Goal: Task Accomplishment & Management: Use online tool/utility

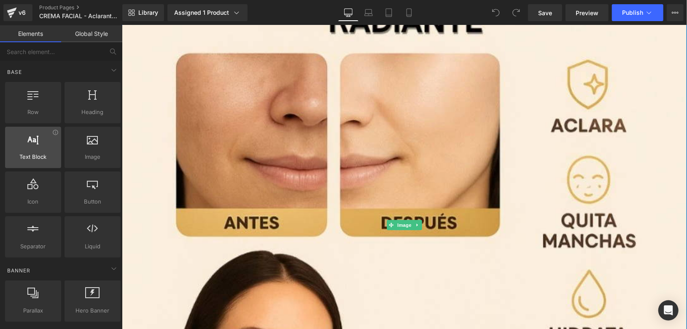
scroll to position [328, 0]
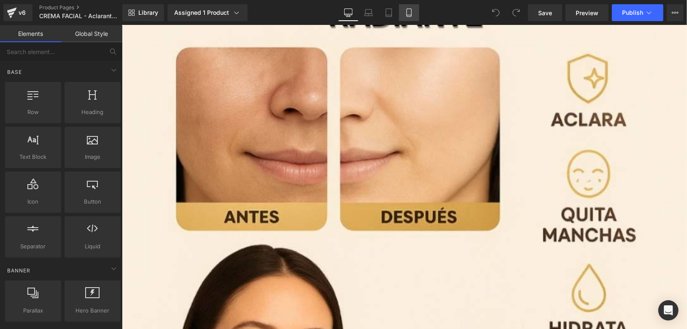
click at [416, 8] on link "Mobile" at bounding box center [409, 12] width 20 height 17
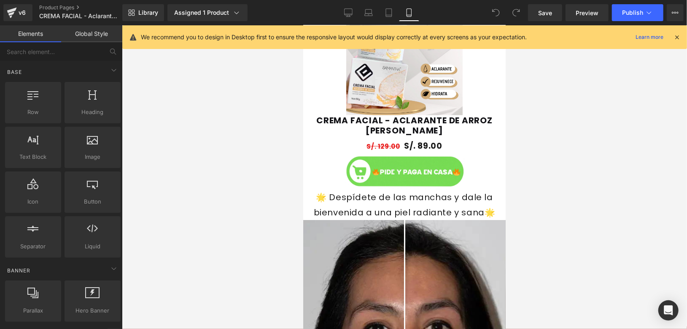
scroll to position [797, 0]
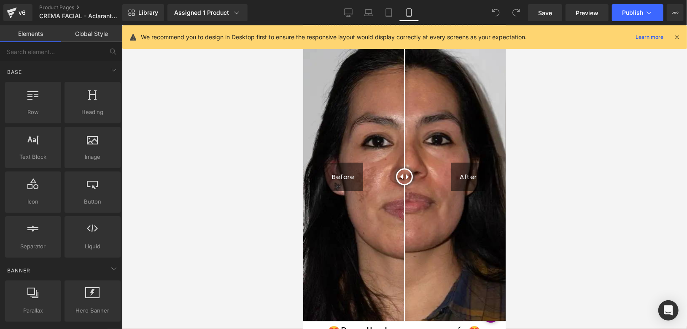
click at [679, 33] on icon at bounding box center [677, 37] width 8 height 8
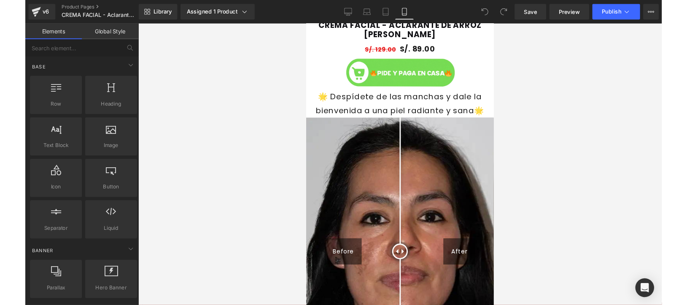
scroll to position [609, 0]
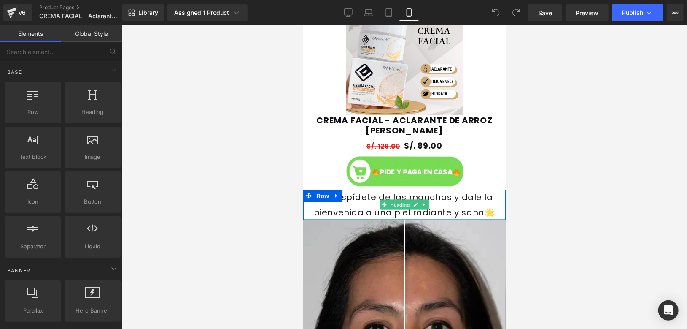
click at [366, 201] on div "🌟 Despídete de las manchas y dale la bienvenida a una piel radiante y sana🌟" at bounding box center [404, 204] width 203 height 30
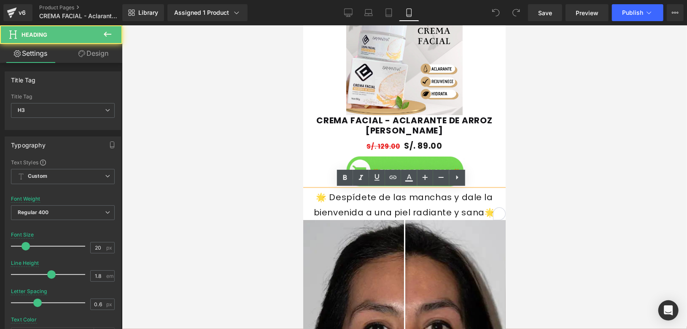
drag, startPoint x: 468, startPoint y: 211, endPoint x: 343, endPoint y: 200, distance: 125.8
click at [343, 200] on font "🌟 Despídete de las manchas y dale la bienvenida a una piel radiante y sana🌟" at bounding box center [404, 204] width 182 height 27
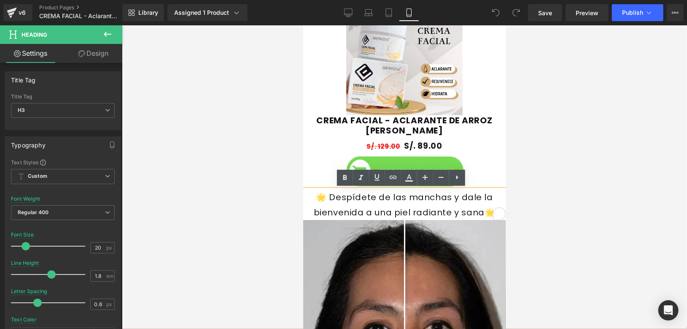
drag, startPoint x: 335, startPoint y: 197, endPoint x: 348, endPoint y: 197, distance: 13.1
click at [348, 197] on font "🌟 Despídete de las manchas y dale la bienvenida a una piel radiante y sana🌟" at bounding box center [404, 204] width 182 height 27
click at [349, 197] on font "🌟 Despídete de las manchas y dale la bienvenida a una piel radiante y sana🌟" at bounding box center [404, 204] width 182 height 27
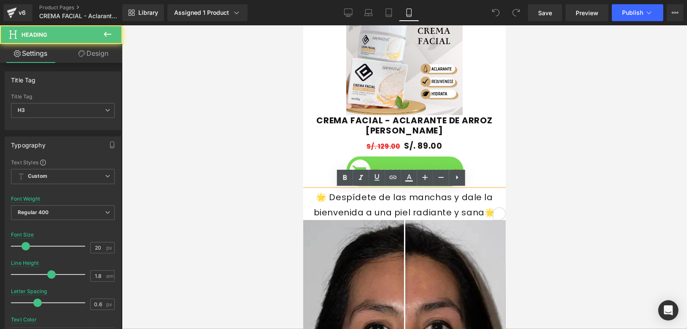
click at [349, 197] on font "🌟 Despídete de las manchas y dale la bienvenida a una piel radiante y sana🌟" at bounding box center [404, 204] width 182 height 27
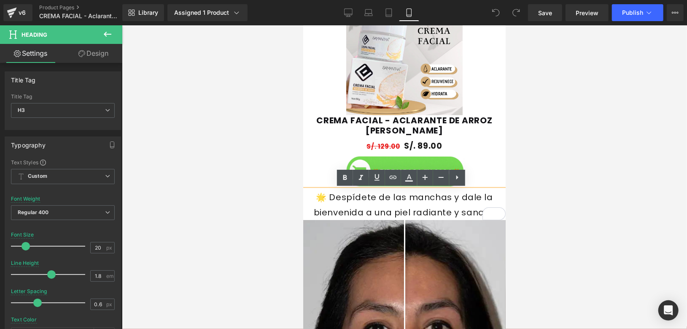
click at [349, 197] on font "🌟 Despídete de las manchas y dale la bienvenida a una piel radiante y sana🌟" at bounding box center [404, 204] width 182 height 27
click at [444, 205] on div "🌟 Despídete de las manchas y dale la bienvenida a una piel radiante y sana🌟" at bounding box center [404, 204] width 203 height 30
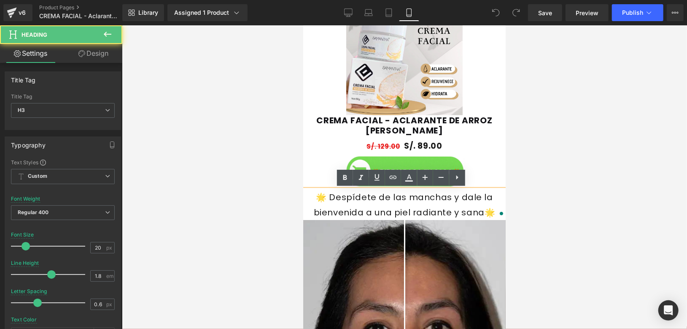
click at [444, 205] on div "🌟 Despídete de las manchas y dale la bienvenida a una piel radiante y sana🌟" at bounding box center [404, 204] width 203 height 30
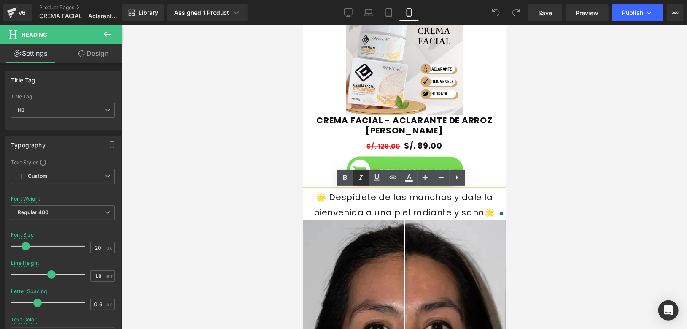
click at [362, 182] on icon at bounding box center [361, 178] width 10 height 10
click at [343, 179] on icon at bounding box center [345, 178] width 10 height 10
click at [362, 178] on icon at bounding box center [361, 178] width 10 height 10
click at [342, 178] on icon at bounding box center [345, 178] width 10 height 10
click at [351, 181] on link at bounding box center [345, 178] width 16 height 16
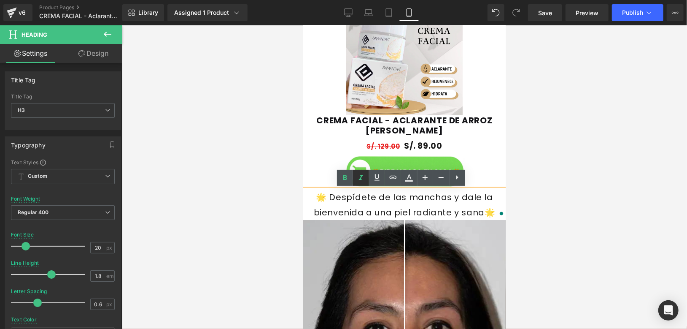
click at [361, 179] on icon at bounding box center [361, 177] width 4 height 5
click at [335, 176] on div at bounding box center [404, 171] width 203 height 36
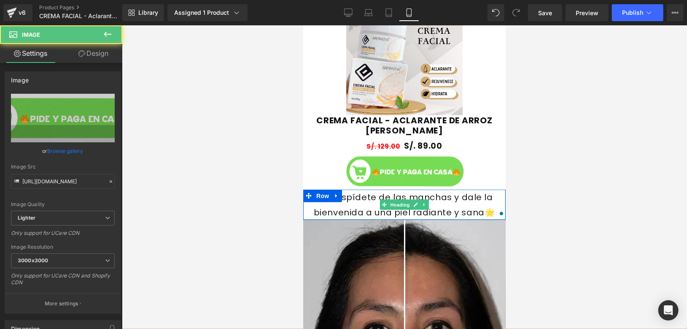
click at [354, 202] on div "🌟 Despídete de las manchas y dale la bienvenida a una piel radiante y sana🌟" at bounding box center [404, 204] width 203 height 30
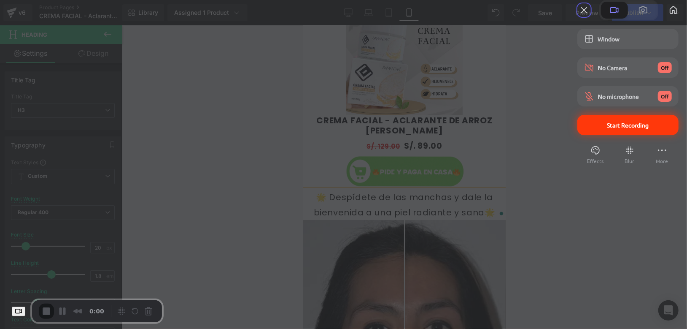
click at [596, 135] on div "Start Recording" at bounding box center [628, 125] width 101 height 20
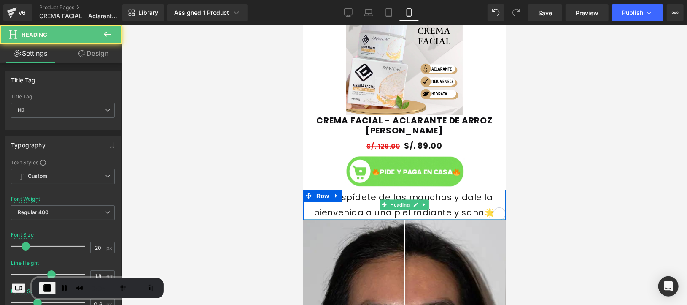
click at [343, 200] on font "🌟 Despídete de las manchas y dale la bienvenida a una piel radiante y sana🌟" at bounding box center [404, 204] width 182 height 27
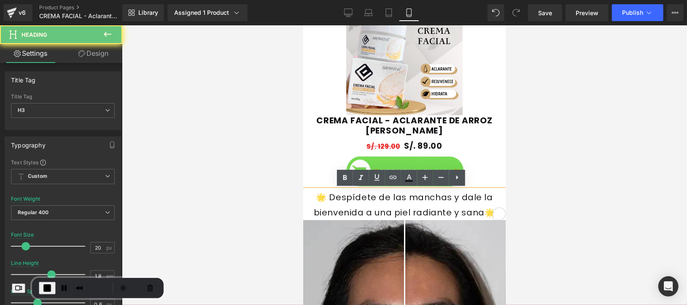
drag, startPoint x: 336, startPoint y: 195, endPoint x: 350, endPoint y: 197, distance: 14.0
click at [350, 197] on font "🌟 Despídete de las manchas y dale la bienvenida a una piel radiante y sana🌟" at bounding box center [404, 204] width 182 height 27
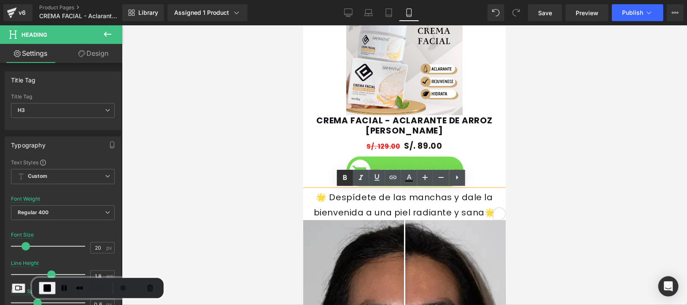
click at [344, 177] on icon at bounding box center [345, 177] width 4 height 5
click at [356, 177] on icon at bounding box center [361, 178] width 10 height 10
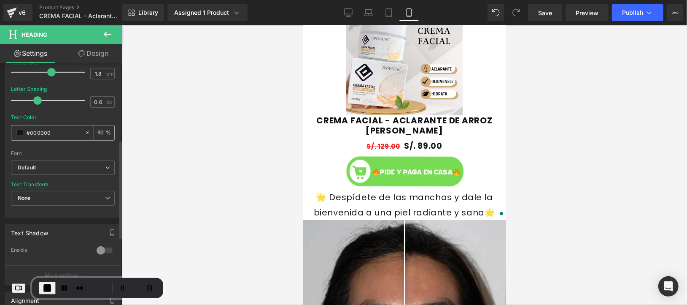
scroll to position [187, 0]
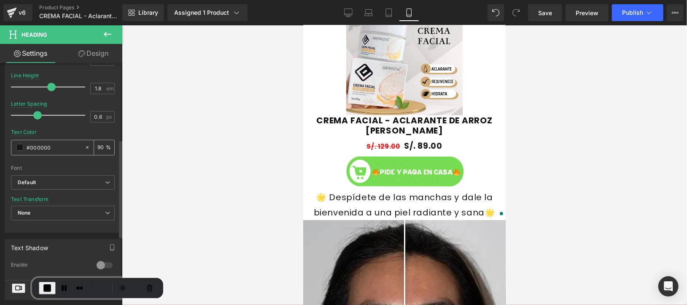
click at [42, 148] on input "#000000" at bounding box center [54, 147] width 54 height 9
click at [19, 148] on span at bounding box center [19, 147] width 7 height 7
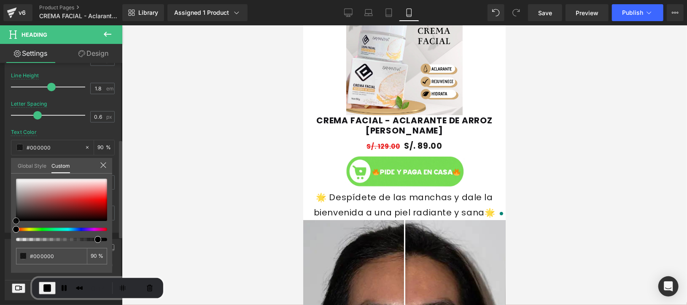
type input "#d70d0d"
click at [97, 201] on div at bounding box center [61, 199] width 91 height 42
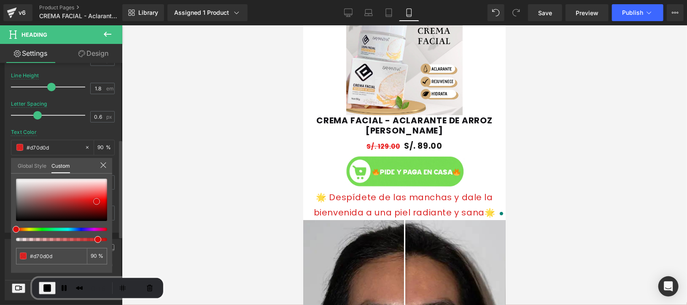
type input "#e65555"
click at [85, 194] on div at bounding box center [61, 199] width 91 height 42
type input "#bb4d4d"
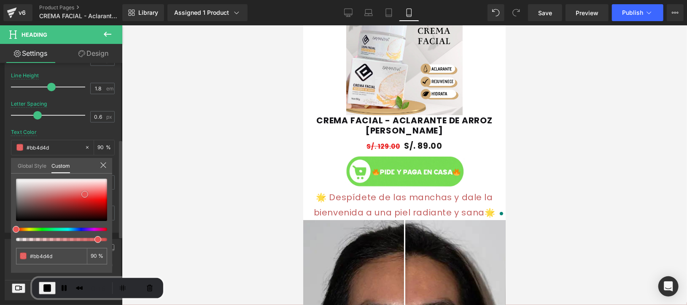
click at [57, 198] on div at bounding box center [61, 199] width 91 height 42
type input "#a61b1b"
click at [82, 204] on div at bounding box center [61, 199] width 91 height 42
type input "#c51111"
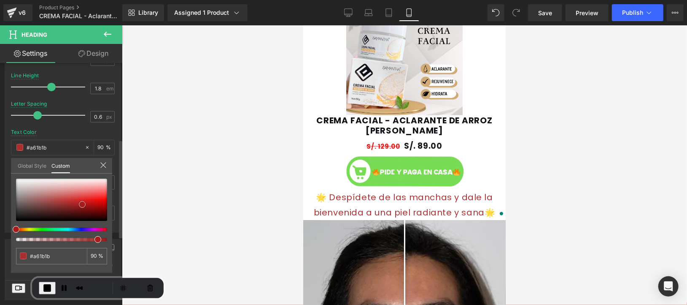
type input "#c51111"
click at [93, 203] on div at bounding box center [61, 199] width 91 height 42
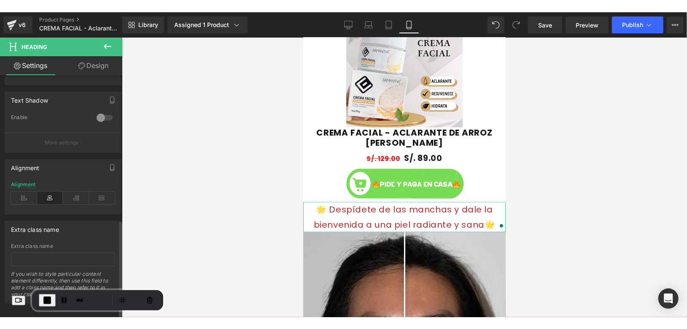
scroll to position [356, 0]
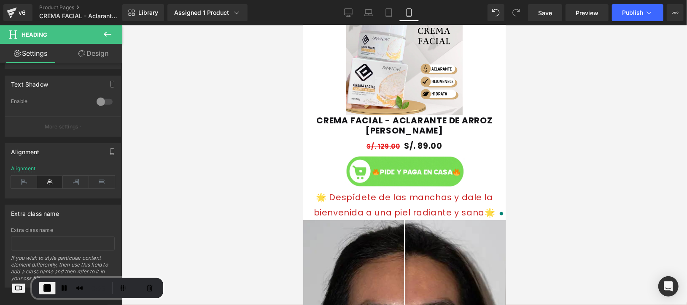
click at [51, 287] on span "End Recording" at bounding box center [47, 288] width 10 height 10
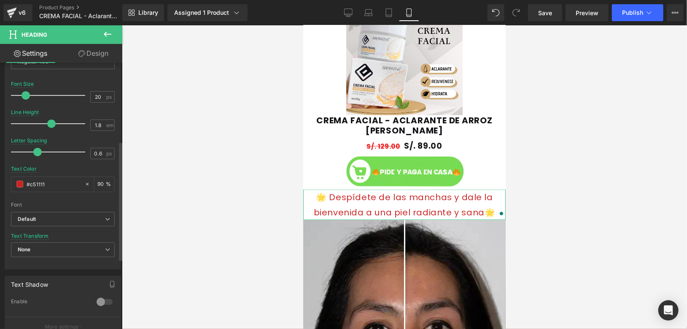
scroll to position [143, 0]
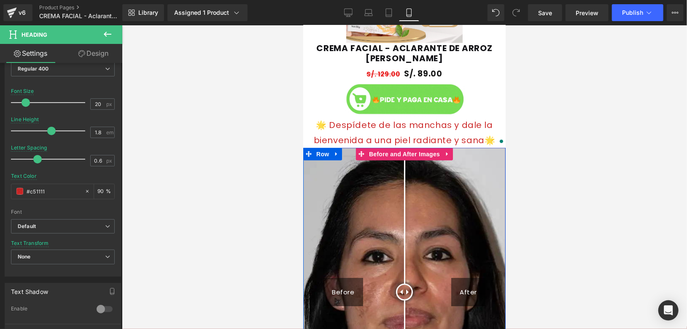
scroll to position [750, 0]
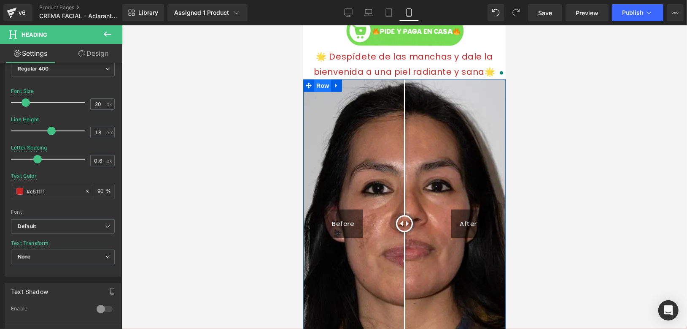
click at [318, 86] on span "Row" at bounding box center [322, 85] width 17 height 13
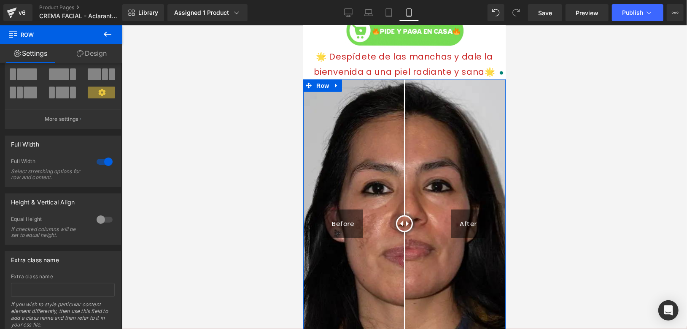
scroll to position [88, 0]
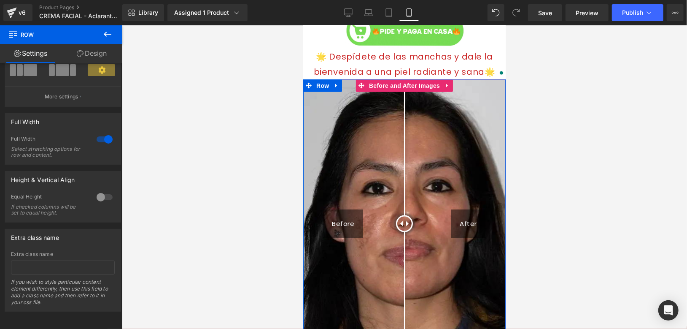
drag, startPoint x: 357, startPoint y: 111, endPoint x: 367, endPoint y: 104, distance: 12.5
click at [357, 111] on img at bounding box center [404, 223] width 203 height 288
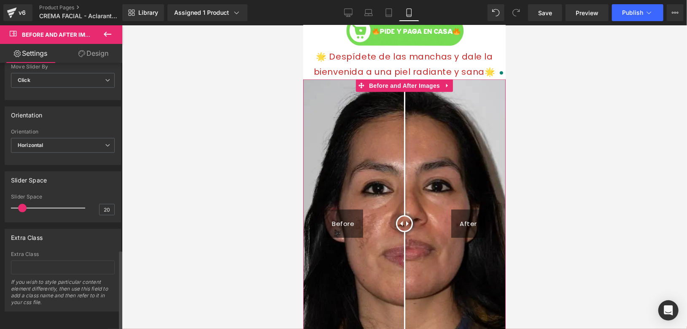
scroll to position [618, 0]
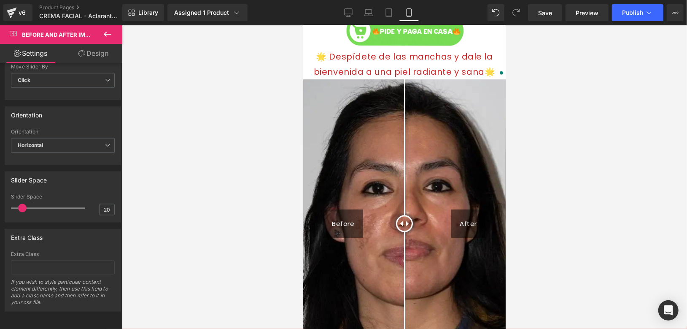
drag, startPoint x: 106, startPoint y: 35, endPoint x: 109, endPoint y: 42, distance: 7.6
click at [106, 35] on icon at bounding box center [108, 34] width 10 height 10
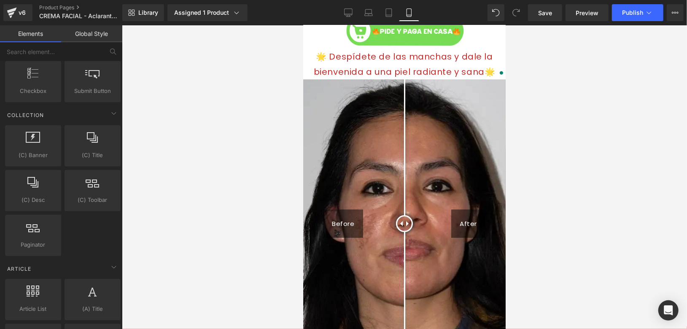
scroll to position [1353, 0]
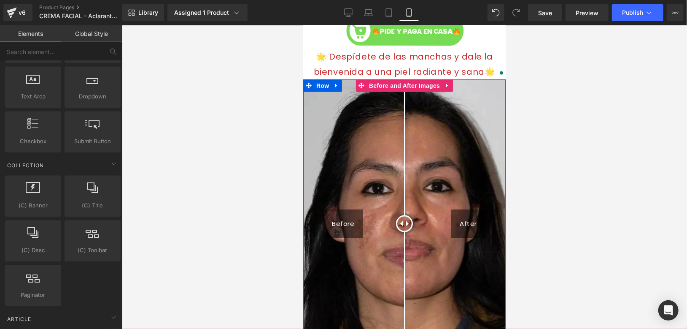
click at [326, 117] on img at bounding box center [404, 223] width 203 height 288
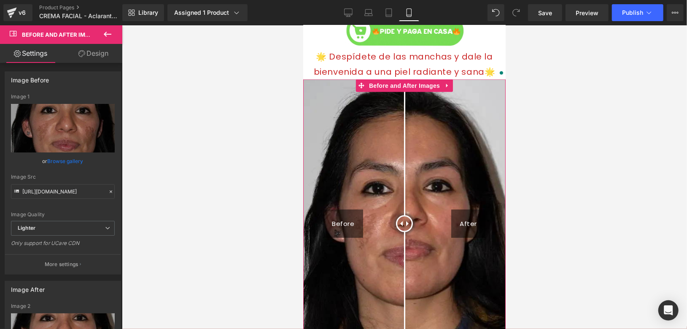
click at [106, 51] on link "Design" at bounding box center [93, 53] width 61 height 19
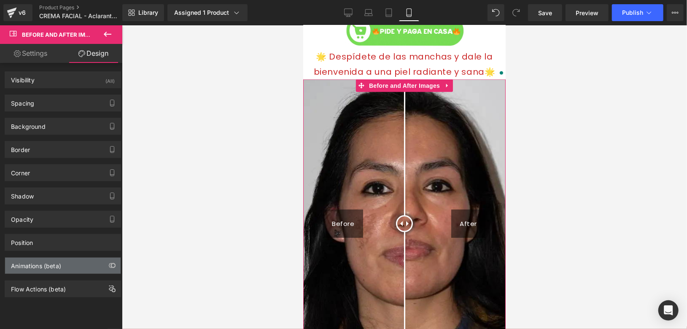
click at [54, 267] on div "Animations (beta)" at bounding box center [36, 263] width 50 height 12
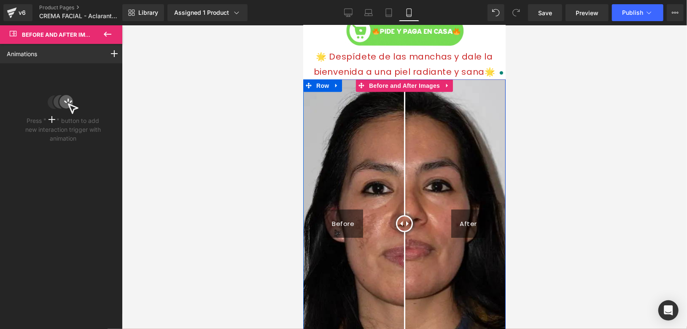
click at [371, 106] on img at bounding box center [404, 223] width 203 height 288
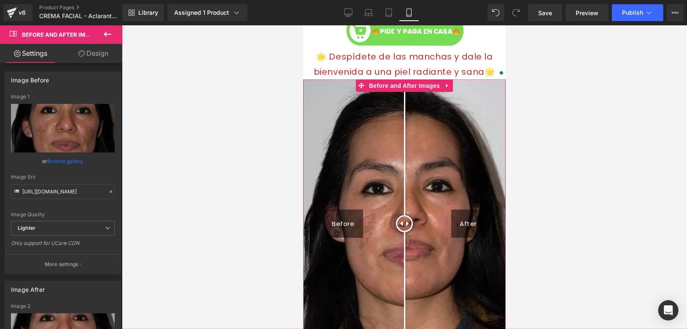
click at [93, 49] on link "Design" at bounding box center [93, 53] width 61 height 19
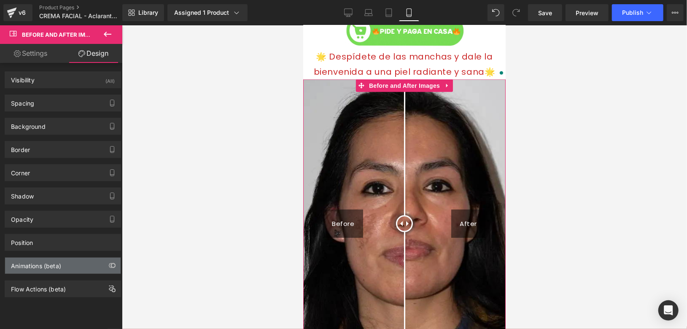
click at [51, 265] on div "Animations (beta)" at bounding box center [36, 263] width 50 height 12
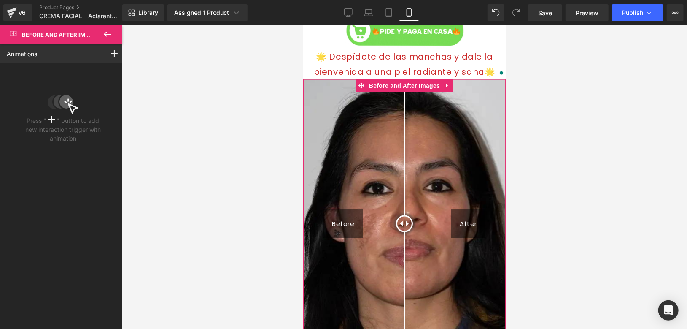
click at [49, 117] on icon at bounding box center [52, 119] width 7 height 7
click at [111, 56] on icon at bounding box center [114, 53] width 7 height 7
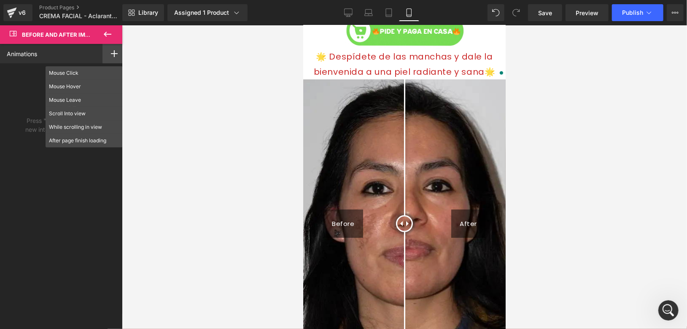
scroll to position [0, 0]
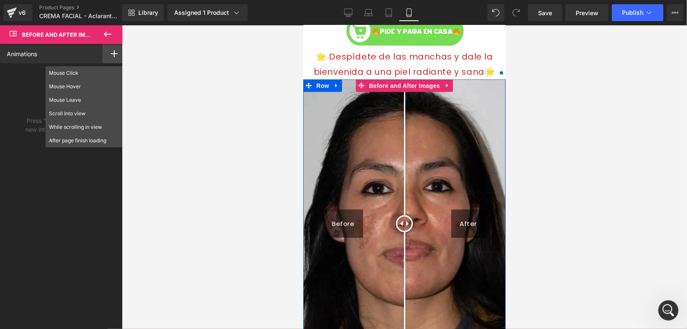
click at [365, 122] on img at bounding box center [404, 223] width 203 height 288
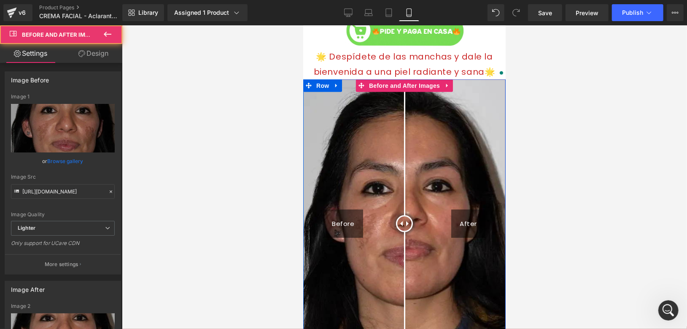
click at [367, 219] on img at bounding box center [404, 223] width 203 height 288
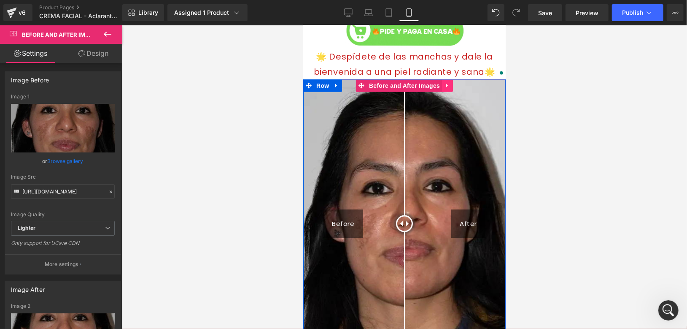
click at [445, 84] on icon at bounding box center [447, 85] width 6 height 6
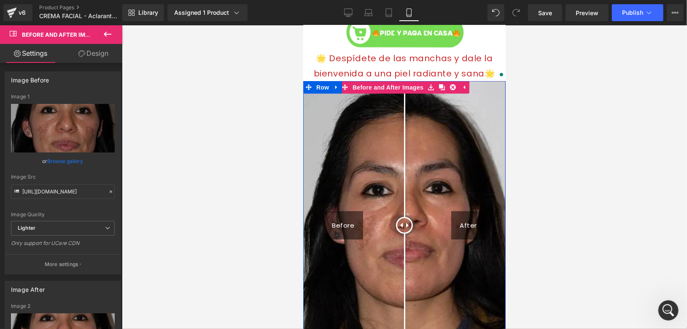
scroll to position [750, 0]
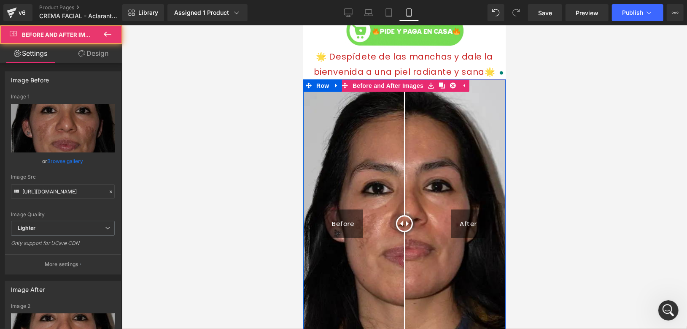
click at [393, 196] on img at bounding box center [404, 223] width 203 height 288
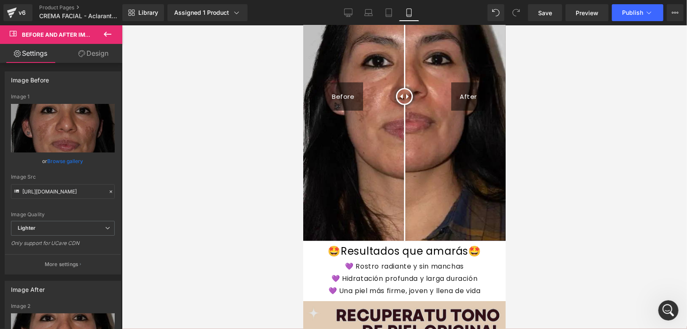
scroll to position [844, 0]
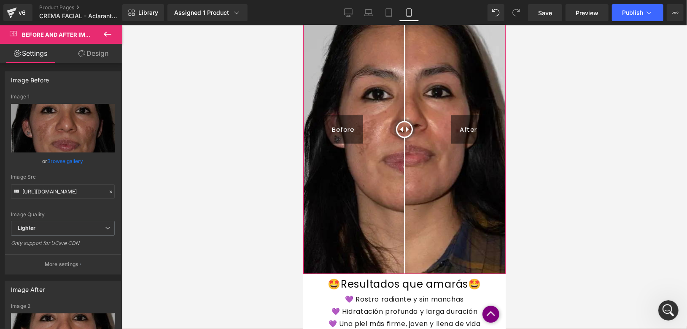
click at [80, 54] on icon at bounding box center [81, 53] width 7 height 7
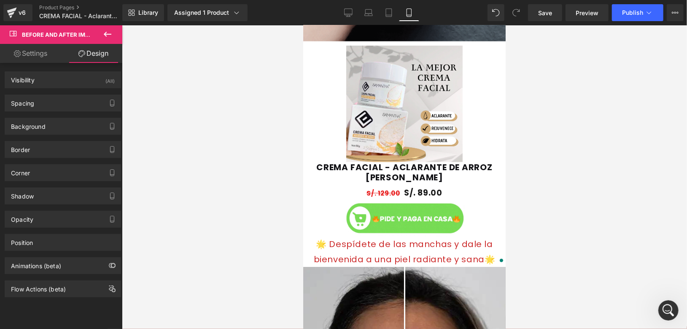
scroll to position [469, 0]
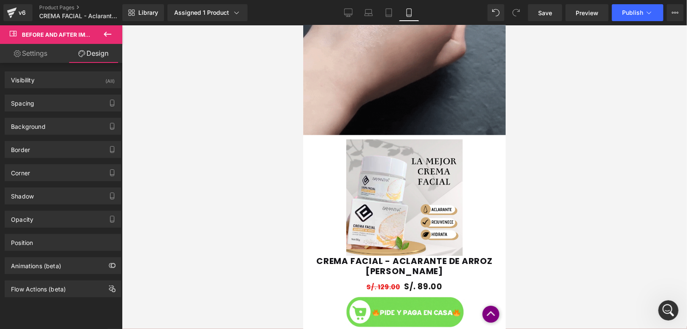
click at [370, 174] on img at bounding box center [404, 197] width 116 height 116
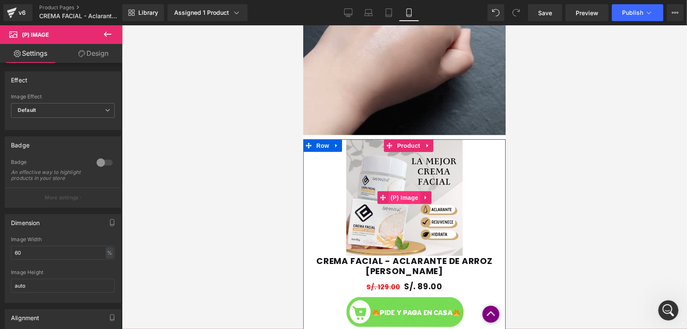
click at [398, 196] on span "(P) Image" at bounding box center [404, 197] width 32 height 13
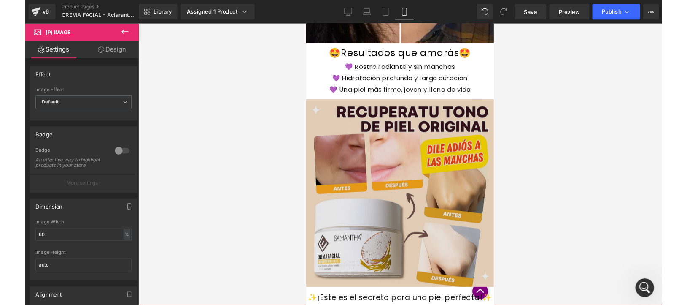
scroll to position [1125, 0]
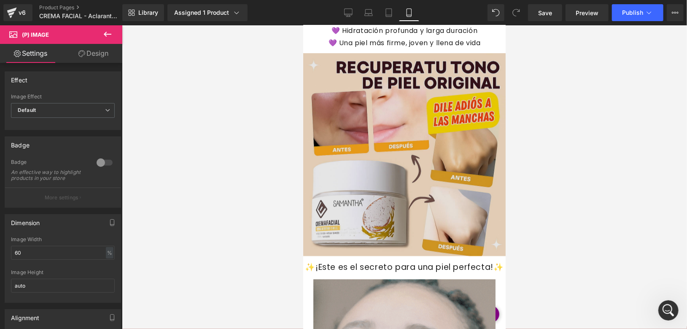
click at [383, 151] on div "Image" at bounding box center [404, 154] width 203 height 203
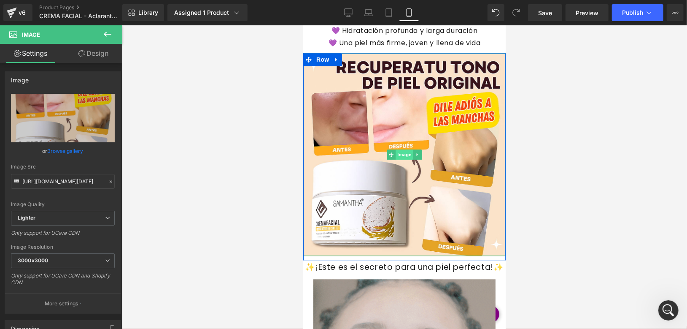
click at [399, 151] on span "Image" at bounding box center [404, 154] width 18 height 10
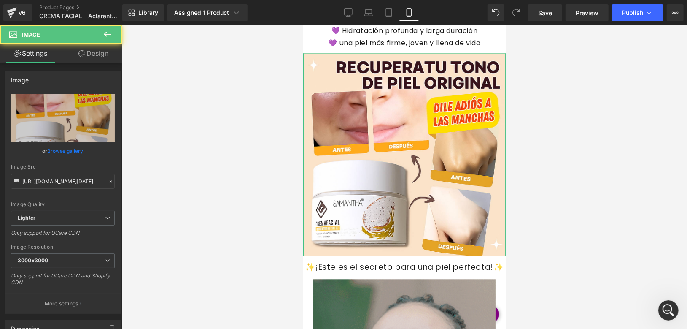
click at [78, 53] on icon at bounding box center [81, 53] width 7 height 7
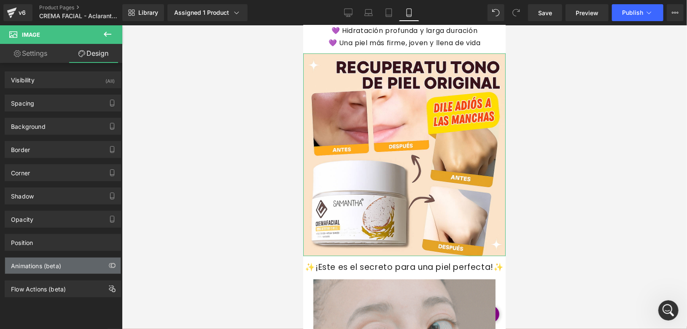
click at [43, 266] on div "Animations (beta)" at bounding box center [36, 263] width 50 height 12
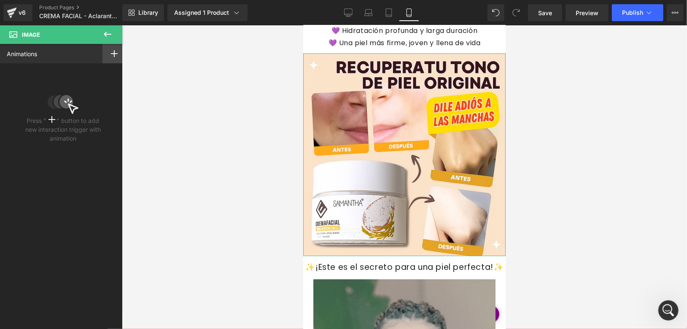
click at [111, 57] on div at bounding box center [115, 53] width 24 height 19
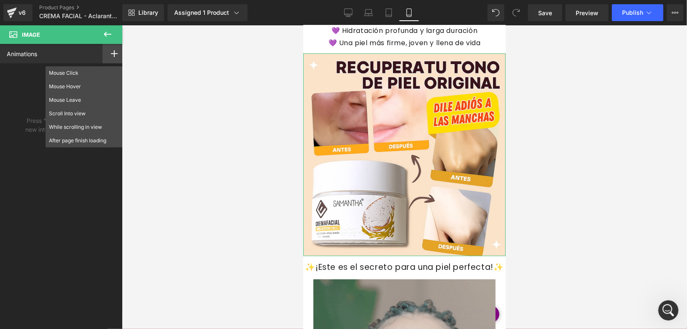
click at [77, 214] on div "Animations Mouse Click Mouse Hover Mouse Leave Scroll Into view While scrolling…" at bounding box center [63, 179] width 126 height 270
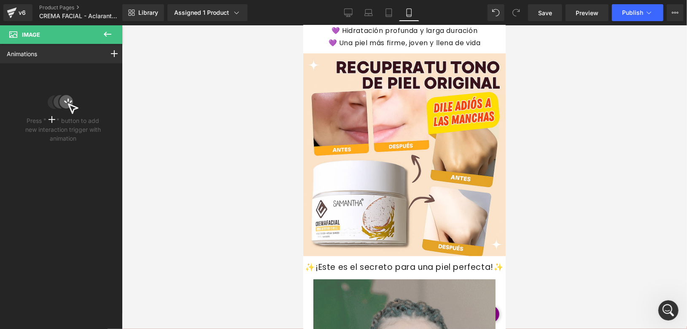
click at [109, 32] on icon at bounding box center [108, 34] width 10 height 10
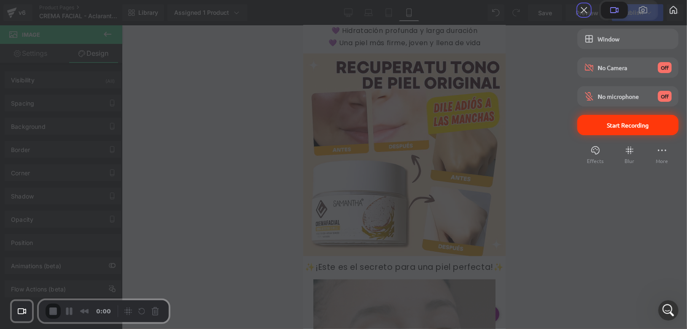
click at [630, 129] on span "Start Recording" at bounding box center [629, 125] width 42 height 8
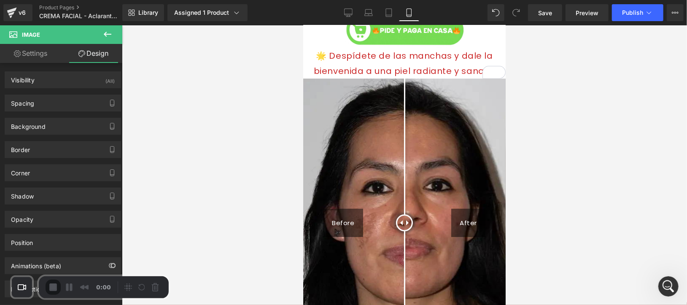
scroll to position [750, 0]
click at [359, 124] on img at bounding box center [404, 223] width 203 height 288
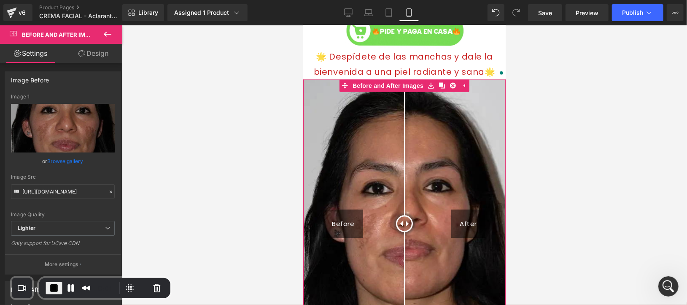
click at [95, 44] on link "Design" at bounding box center [93, 53] width 61 height 19
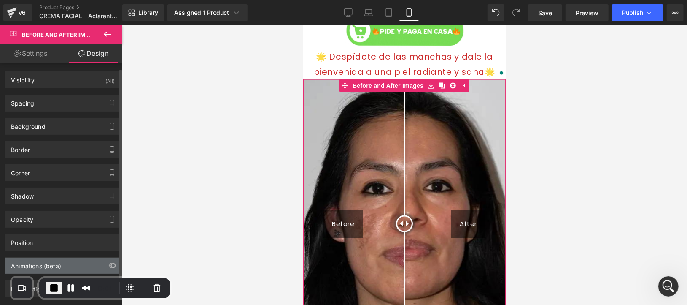
scroll to position [15, 0]
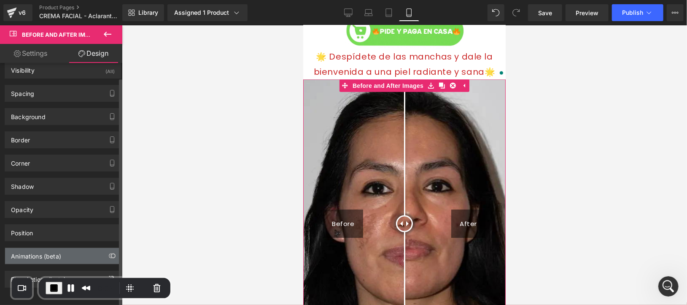
click at [47, 250] on div "Animations (beta)" at bounding box center [36, 254] width 50 height 12
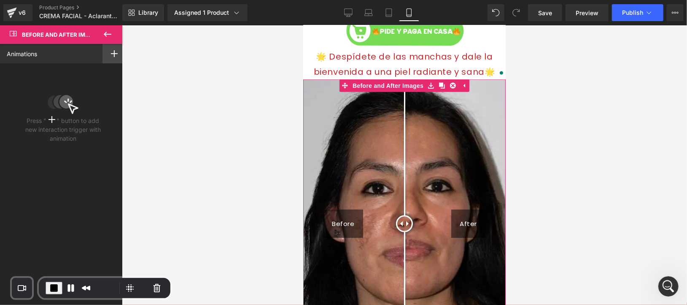
click at [112, 51] on icon at bounding box center [114, 53] width 7 height 7
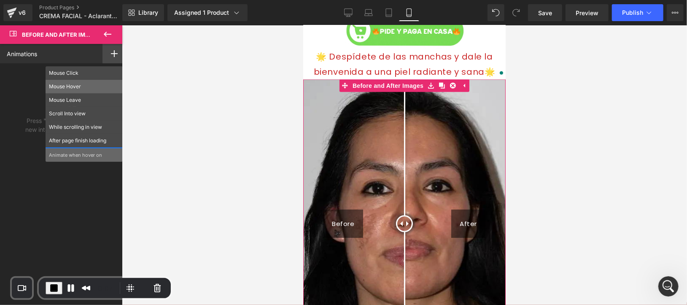
click at [68, 90] on p "Mouse Hover" at bounding box center [84, 87] width 70 height 8
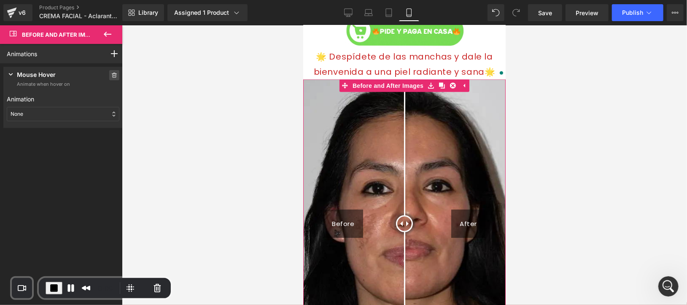
click at [112, 75] on icon at bounding box center [114, 75] width 5 height 5
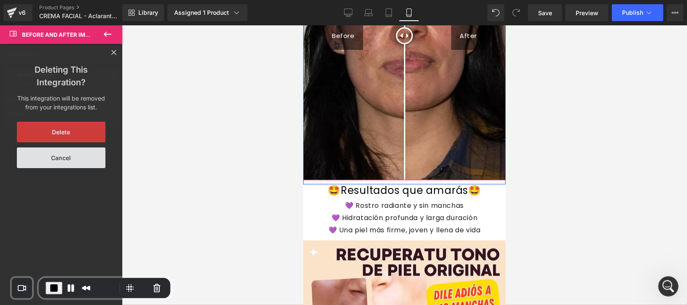
scroll to position [1031, 0]
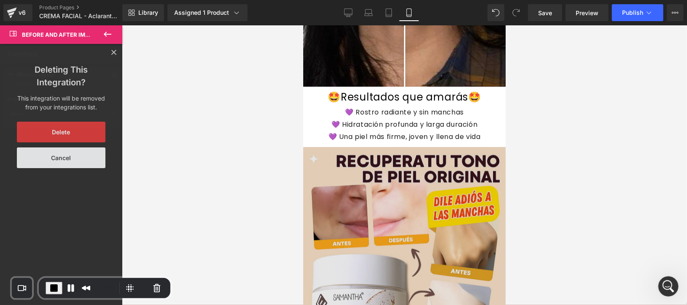
click at [354, 193] on img at bounding box center [404, 247] width 203 height 203
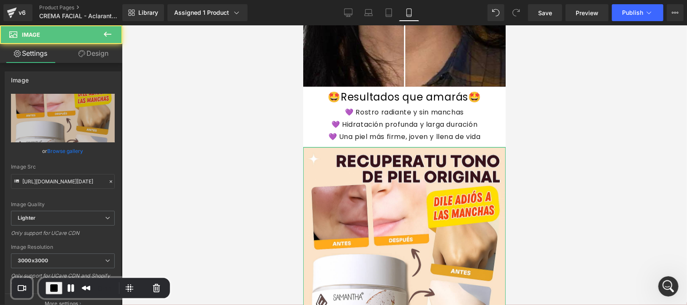
click at [93, 56] on link "Design" at bounding box center [93, 53] width 61 height 19
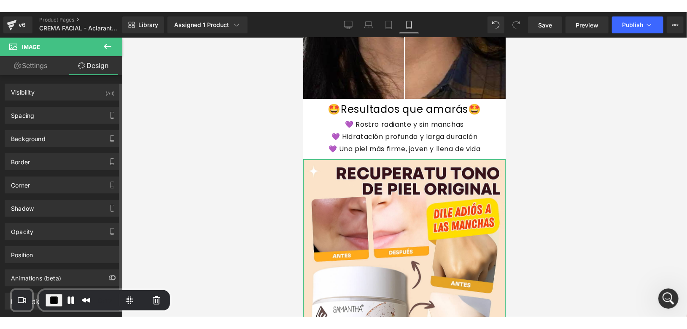
scroll to position [15, 0]
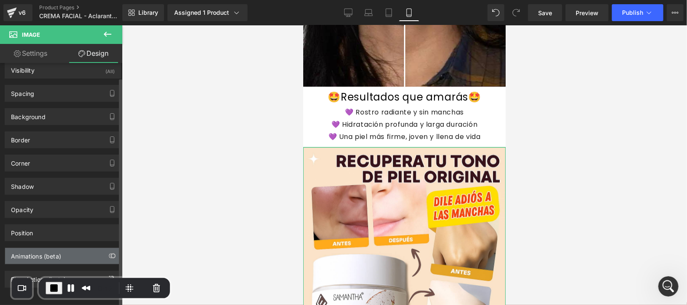
click at [42, 252] on div "Animations (beta)" at bounding box center [36, 254] width 50 height 12
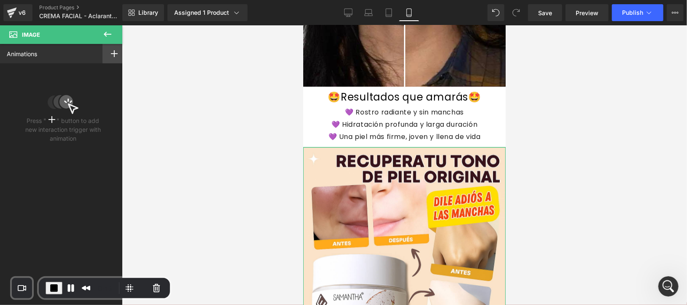
click at [113, 54] on icon at bounding box center [114, 53] width 7 height 7
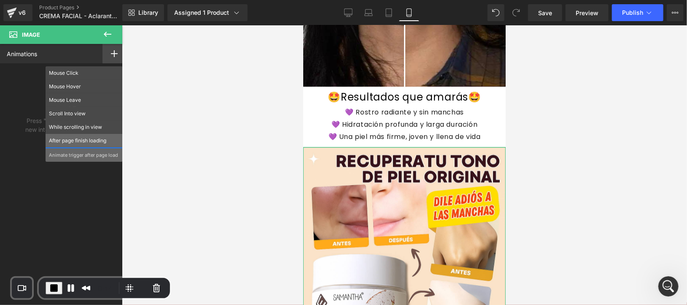
click at [69, 138] on p "After page finish loading" at bounding box center [84, 141] width 70 height 8
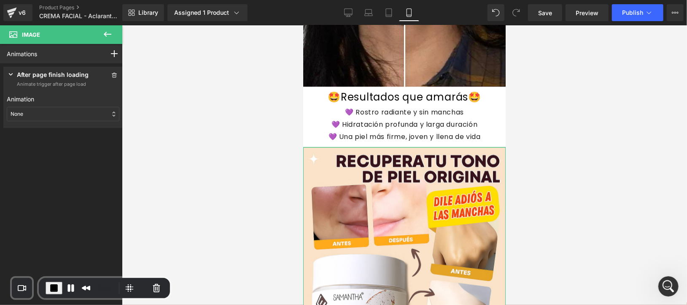
click at [69, 111] on div "None" at bounding box center [63, 114] width 113 height 14
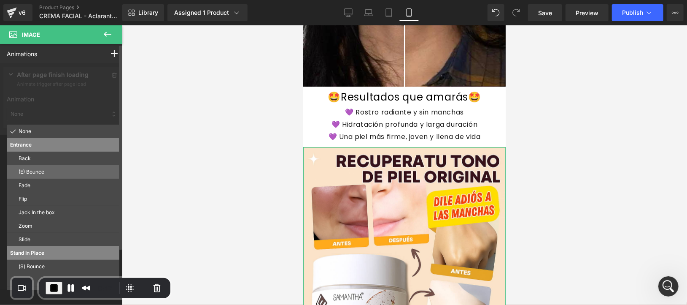
click at [42, 170] on p "(E) Bounce" at bounding box center [67, 172] width 97 height 8
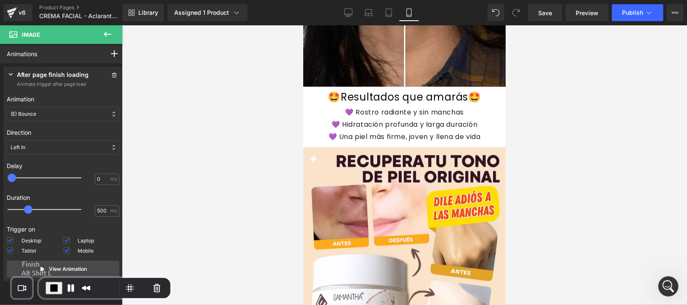
click at [57, 283] on span "End Recording" at bounding box center [54, 288] width 10 height 10
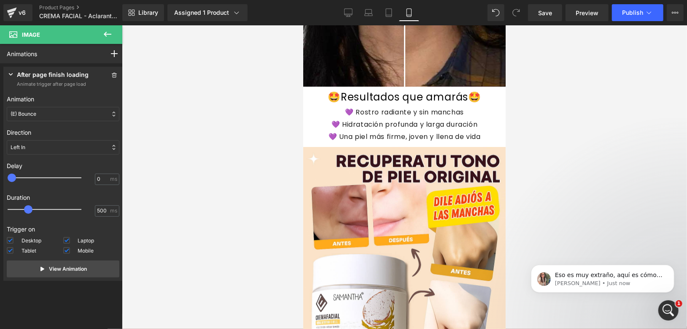
scroll to position [0, 0]
click at [108, 35] on icon at bounding box center [108, 34] width 10 height 10
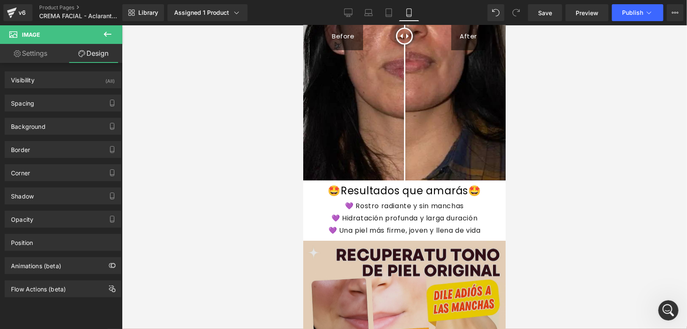
scroll to position [937, 0]
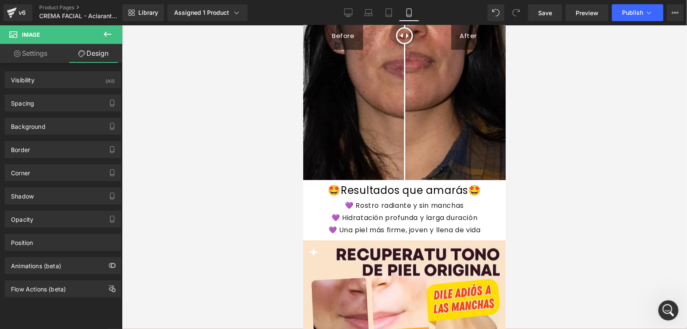
drag, startPoint x: 373, startPoint y: 224, endPoint x: 373, endPoint y: 216, distance: 7.2
click at [373, 224] on div "💜 Una piel más firme, joven y llena de vida" at bounding box center [404, 230] width 203 height 12
click at [373, 219] on font "💜 Hidratación profunda y larga duración" at bounding box center [404, 218] width 146 height 10
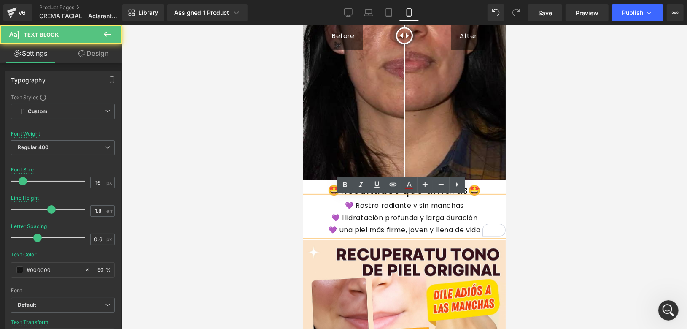
drag, startPoint x: 364, startPoint y: 207, endPoint x: 407, endPoint y: 216, distance: 44.1
click at [407, 216] on div "💜 Rostro radiante y sin manchas 💜 Hidratación profunda y larga duración 💜 Una p…" at bounding box center [404, 216] width 203 height 40
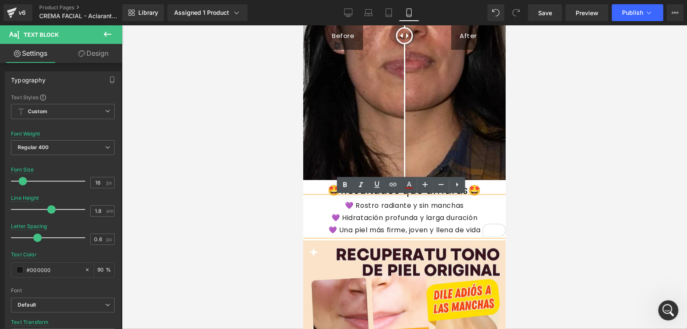
drag, startPoint x: 461, startPoint y: 223, endPoint x: 394, endPoint y: 210, distance: 67.9
click at [394, 210] on div "💜 Rostro radiante y sin manchas 💜 Hidratación profunda y larga duración 💜 Una p…" at bounding box center [404, 216] width 203 height 40
click at [391, 208] on font "💜 Rostro radiante y sin manchas" at bounding box center [404, 205] width 119 height 10
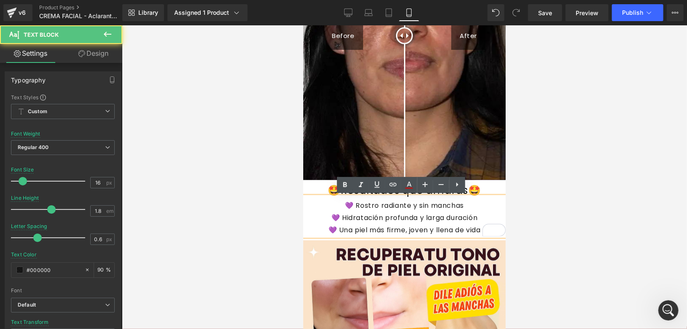
drag, startPoint x: 362, startPoint y: 206, endPoint x: 458, endPoint y: 221, distance: 97.8
click at [420, 218] on div "💜 Rostro radiante y sin manchas 💜 Hidratación profunda y larga duración 💜 Una p…" at bounding box center [404, 216] width 203 height 40
click at [461, 221] on font "💜 Hidratación profunda y larga duración" at bounding box center [404, 218] width 146 height 10
click at [466, 222] on div "💜 Hidratación profunda y larga duración" at bounding box center [404, 218] width 203 height 12
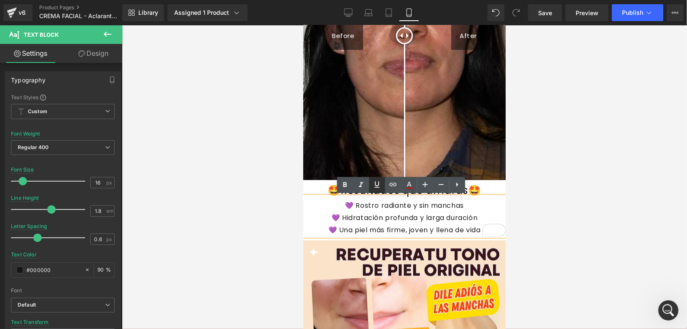
click at [379, 186] on icon at bounding box center [377, 184] width 10 height 10
click at [363, 186] on icon at bounding box center [361, 185] width 10 height 10
click at [342, 183] on icon at bounding box center [345, 185] width 10 height 10
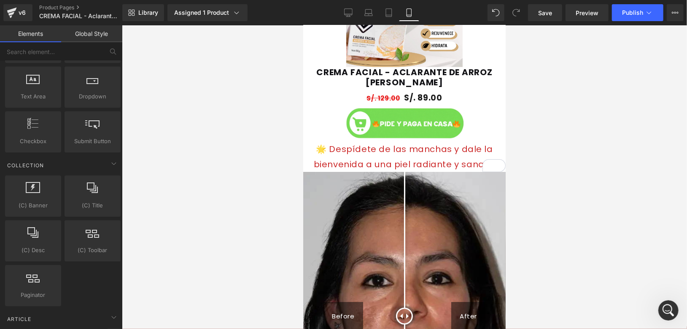
scroll to position [656, 0]
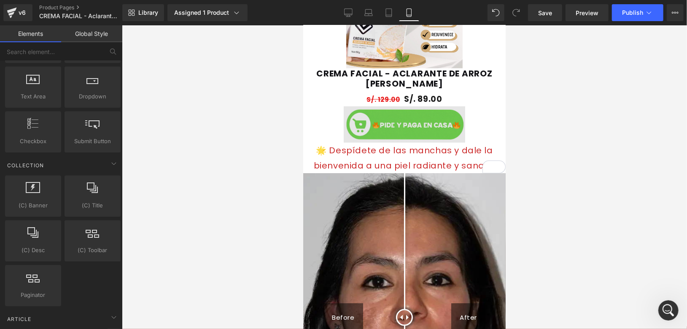
click at [380, 120] on img at bounding box center [404, 124] width 122 height 36
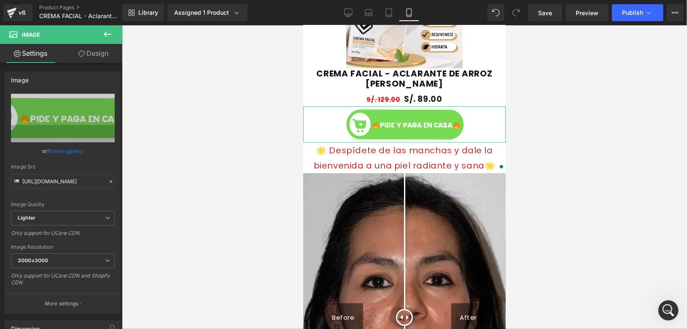
click at [95, 54] on link "Design" at bounding box center [93, 53] width 61 height 19
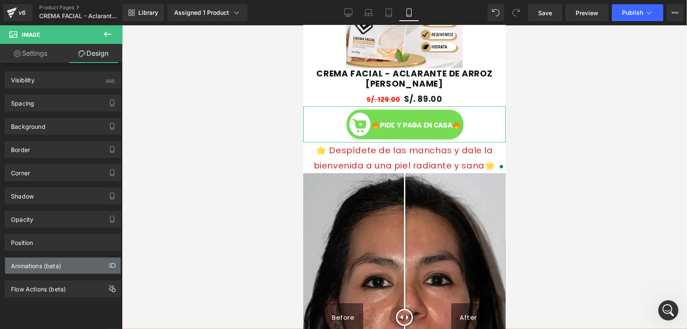
click at [54, 262] on div "Animations (beta)" at bounding box center [36, 263] width 50 height 12
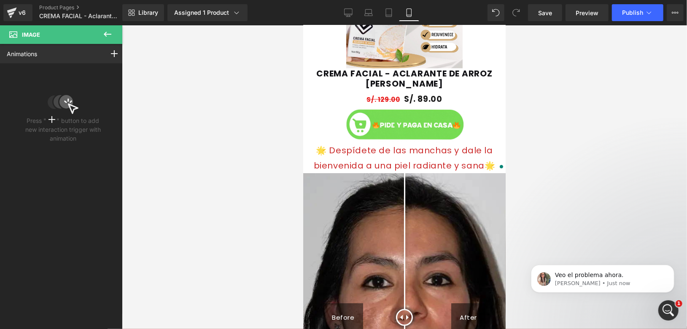
scroll to position [0, 0]
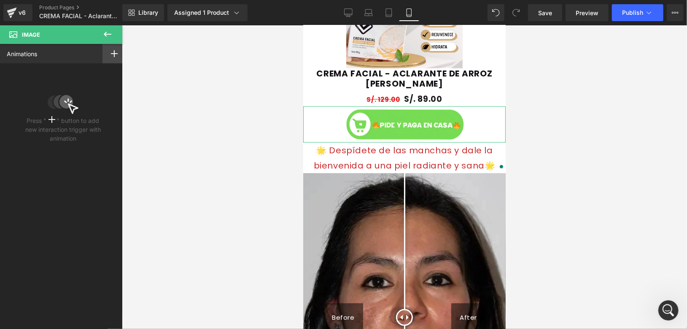
click at [113, 55] on icon at bounding box center [114, 53] width 7 height 7
